Goal: Information Seeking & Learning: Check status

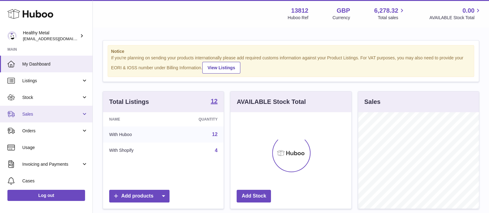
scroll to position [96, 120]
click at [66, 112] on span "Sales" at bounding box center [51, 114] width 59 height 6
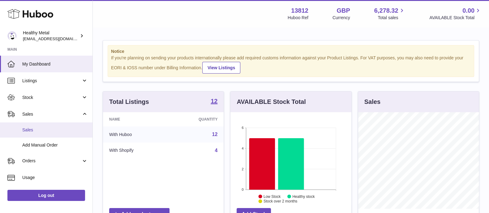
click at [52, 126] on link "Sales" at bounding box center [46, 129] width 92 height 15
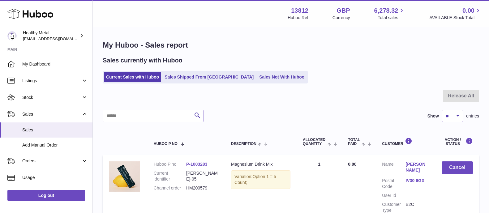
click at [190, 76] on link "Sales Shipped From [GEOGRAPHIC_DATA]" at bounding box center [208, 77] width 93 height 10
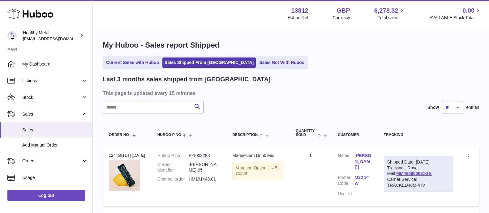
click at [452, 109] on select "** ** **" at bounding box center [452, 107] width 21 height 12
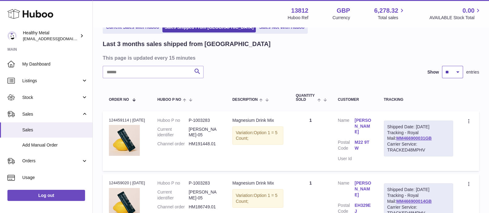
scroll to position [35, 0]
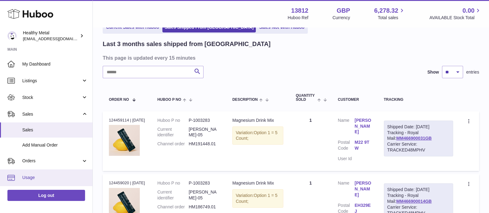
click at [30, 174] on link "Usage" at bounding box center [46, 177] width 92 height 17
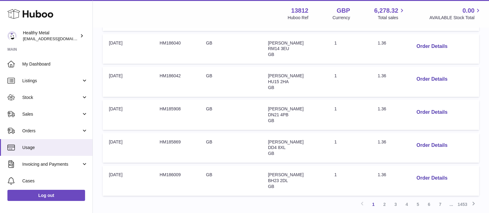
scroll to position [329, 0]
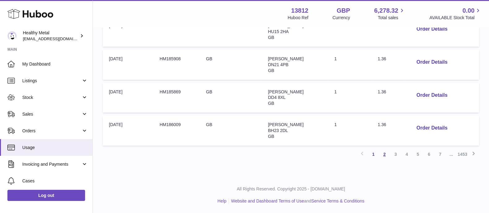
click at [384, 155] on link "2" at bounding box center [384, 154] width 11 height 11
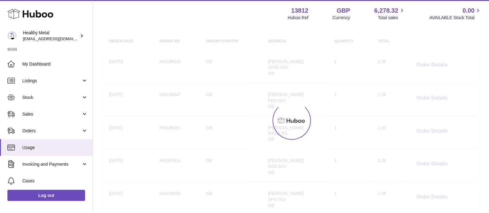
scroll to position [28, 0]
